Goal: Find specific page/section: Find specific page/section

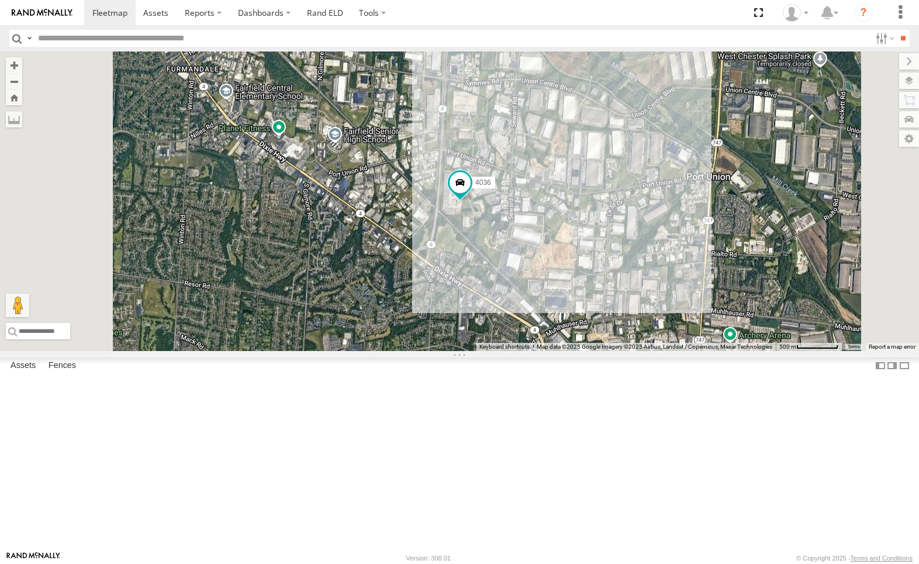
click at [0, 0] on div "212" at bounding box center [0, 0] width 0 height 0
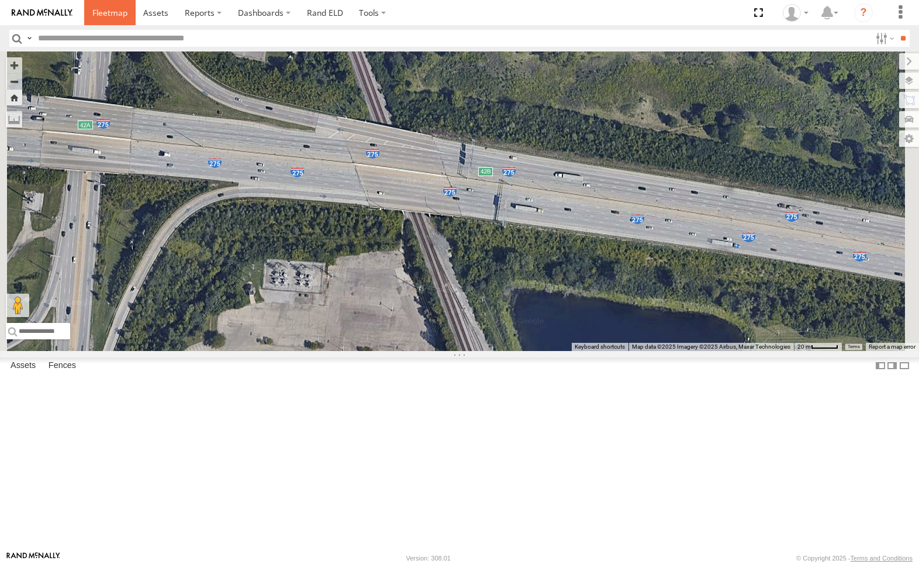
drag, startPoint x: 106, startPoint y: 14, endPoint x: 106, endPoint y: 5, distance: 8.8
click at [106, 13] on span at bounding box center [109, 12] width 35 height 11
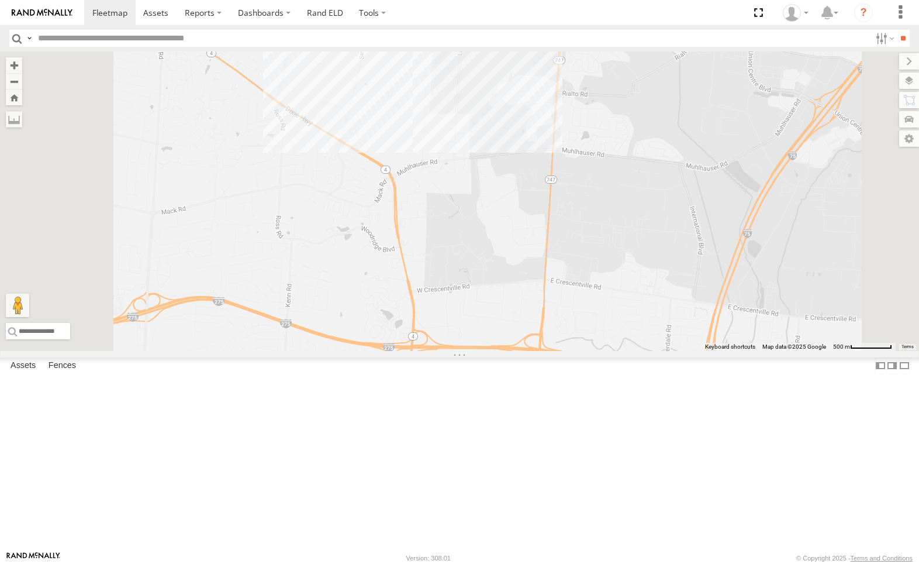
click at [0, 0] on div "4036" at bounding box center [0, 0] width 0 height 0
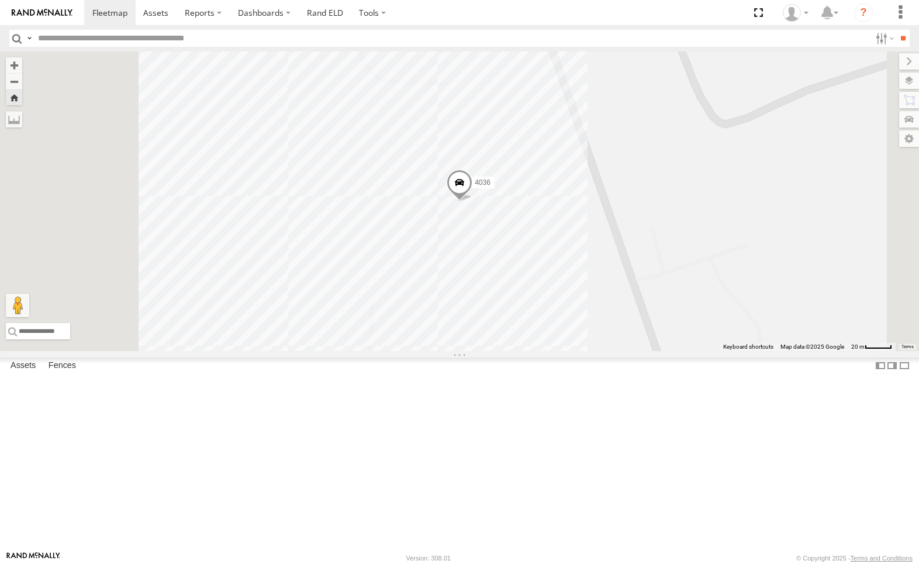
click at [0, 0] on div "4036 All Assets" at bounding box center [0, 0] width 0 height 0
click at [907, 79] on label at bounding box center [898, 81] width 43 height 16
click at [0, 0] on label at bounding box center [0, 0] width 0 height 0
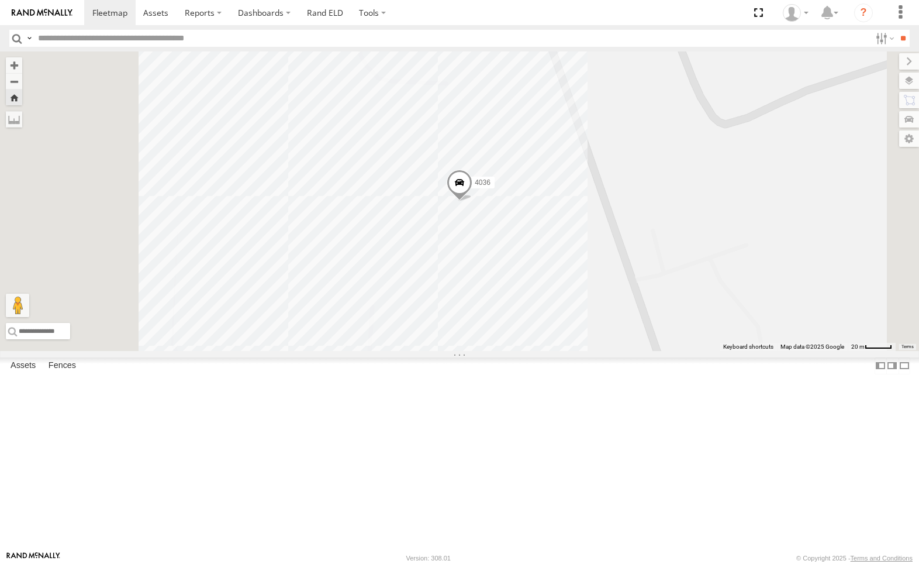
click at [0, 0] on span "Satellite + Roadmap" at bounding box center [0, 0] width 0 height 0
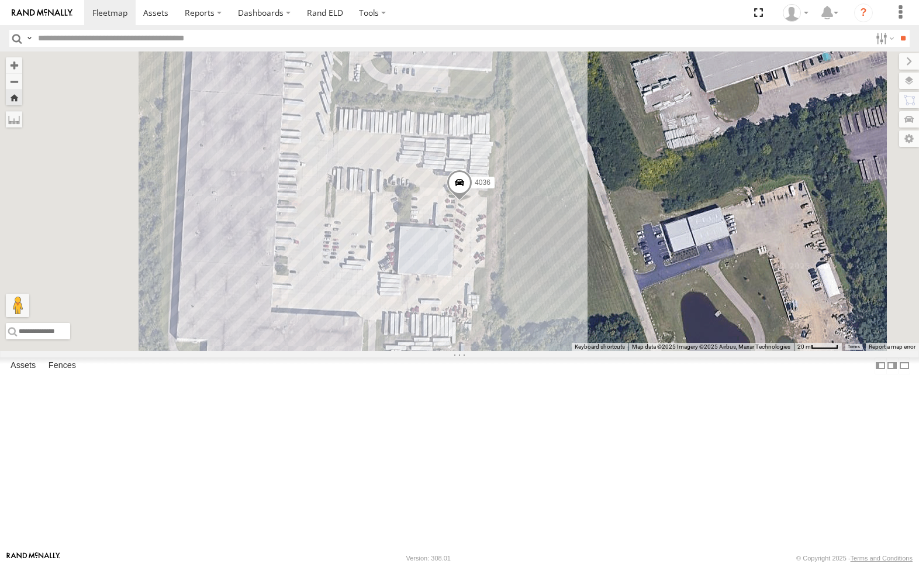
click at [0, 0] on label at bounding box center [0, 0] width 0 height 0
click at [0, 0] on span "Traffic" at bounding box center [0, 0] width 0 height 0
click at [880, 60] on label at bounding box center [899, 61] width 39 height 16
